Goal: Communication & Community: Connect with others

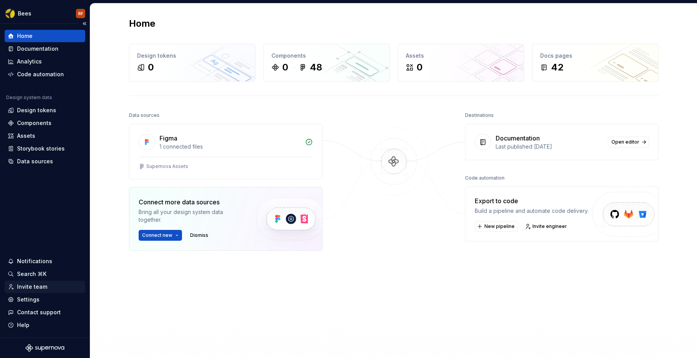
click at [20, 290] on div "Invite team" at bounding box center [32, 287] width 30 height 8
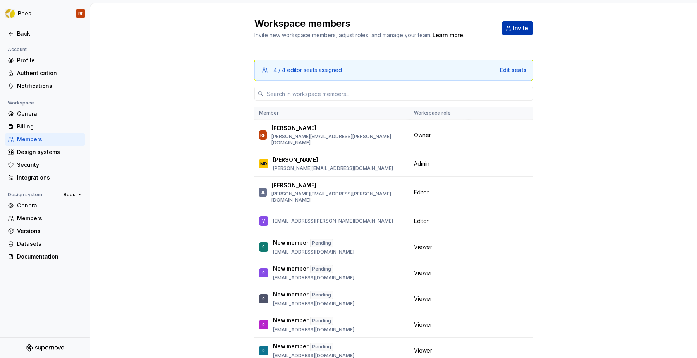
click at [520, 32] on button "Invite" at bounding box center [517, 28] width 31 height 14
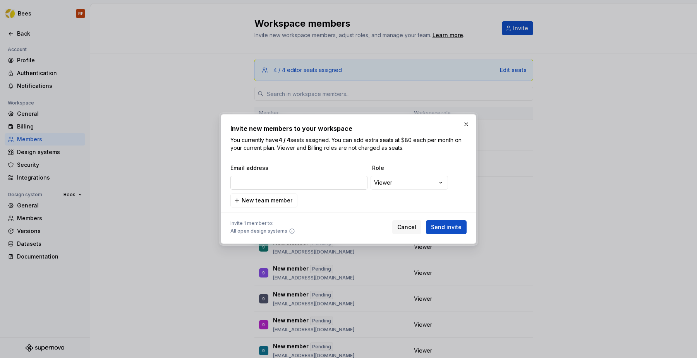
click at [270, 181] on input "email" at bounding box center [298, 183] width 137 height 14
type input "[PERSON_NAME][EMAIL_ADDRESS][PERSON_NAME][DOMAIN_NAME]"
click at [275, 200] on span "New team member" at bounding box center [267, 201] width 51 height 8
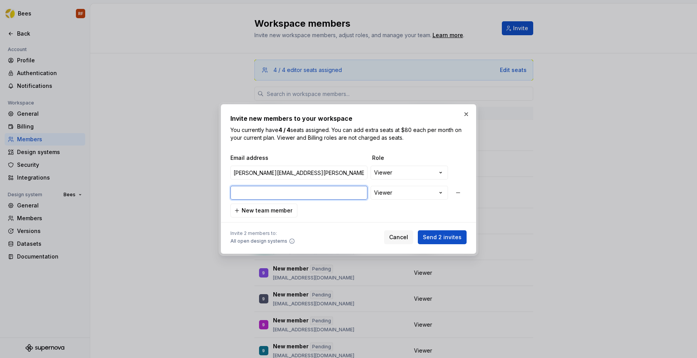
paste input "[PERSON_NAME][EMAIL_ADDRESS][PERSON_NAME][DOMAIN_NAME]"
type input "[PERSON_NAME][EMAIL_ADDRESS][PERSON_NAME][DOMAIN_NAME]"
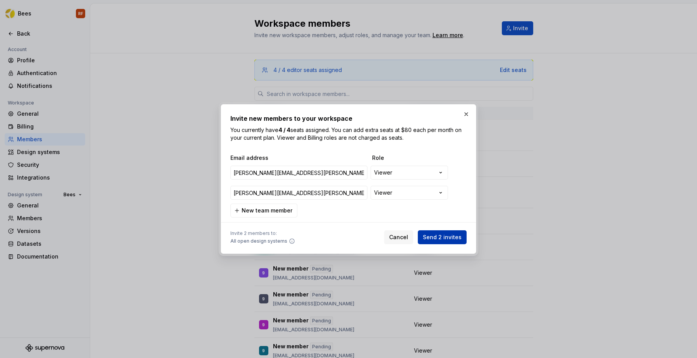
click at [446, 239] on span "Send 2 invites" at bounding box center [442, 238] width 39 height 8
